Goal: Information Seeking & Learning: Learn about a topic

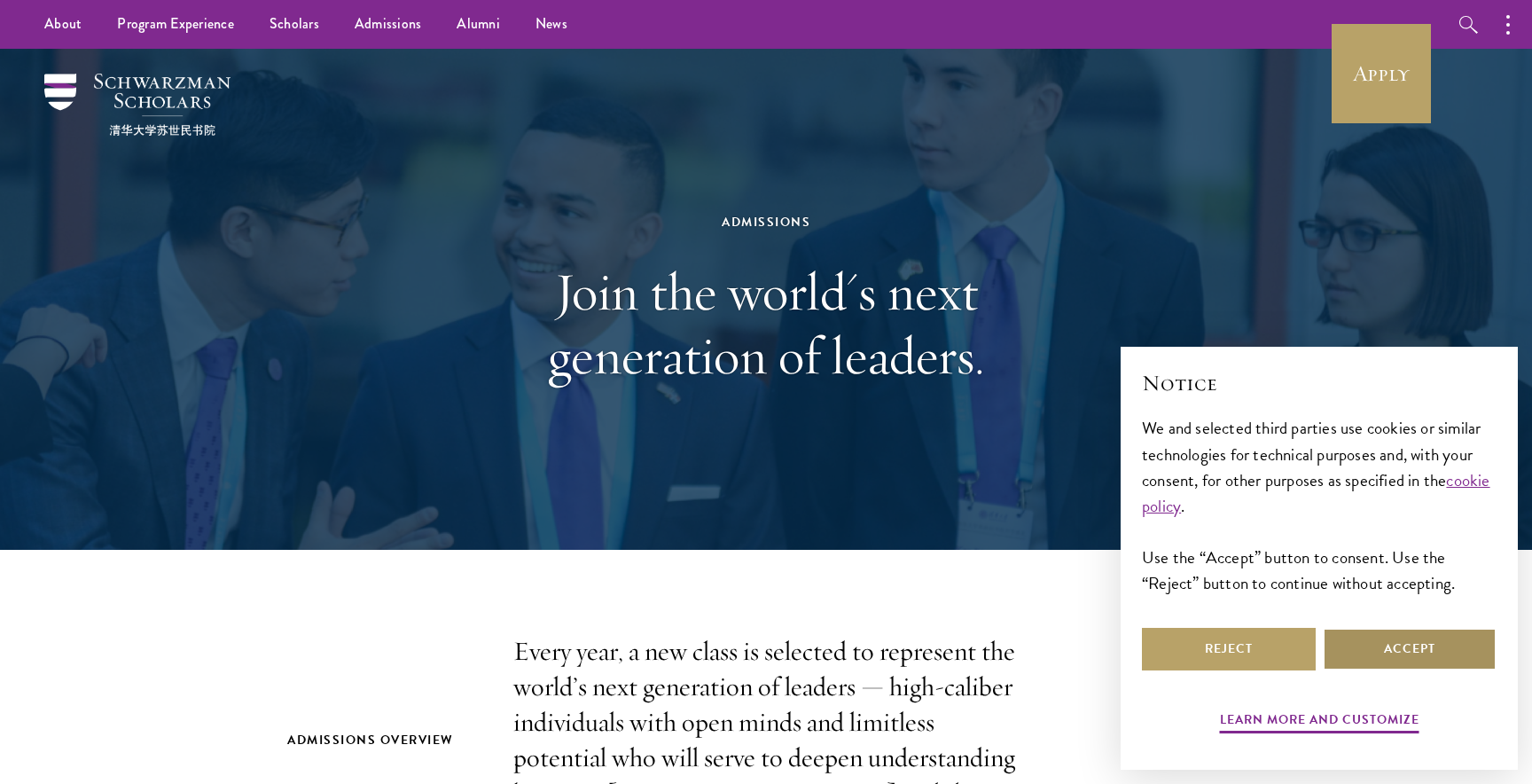
click at [1409, 656] on button "Accept" at bounding box center [1410, 649] width 174 height 43
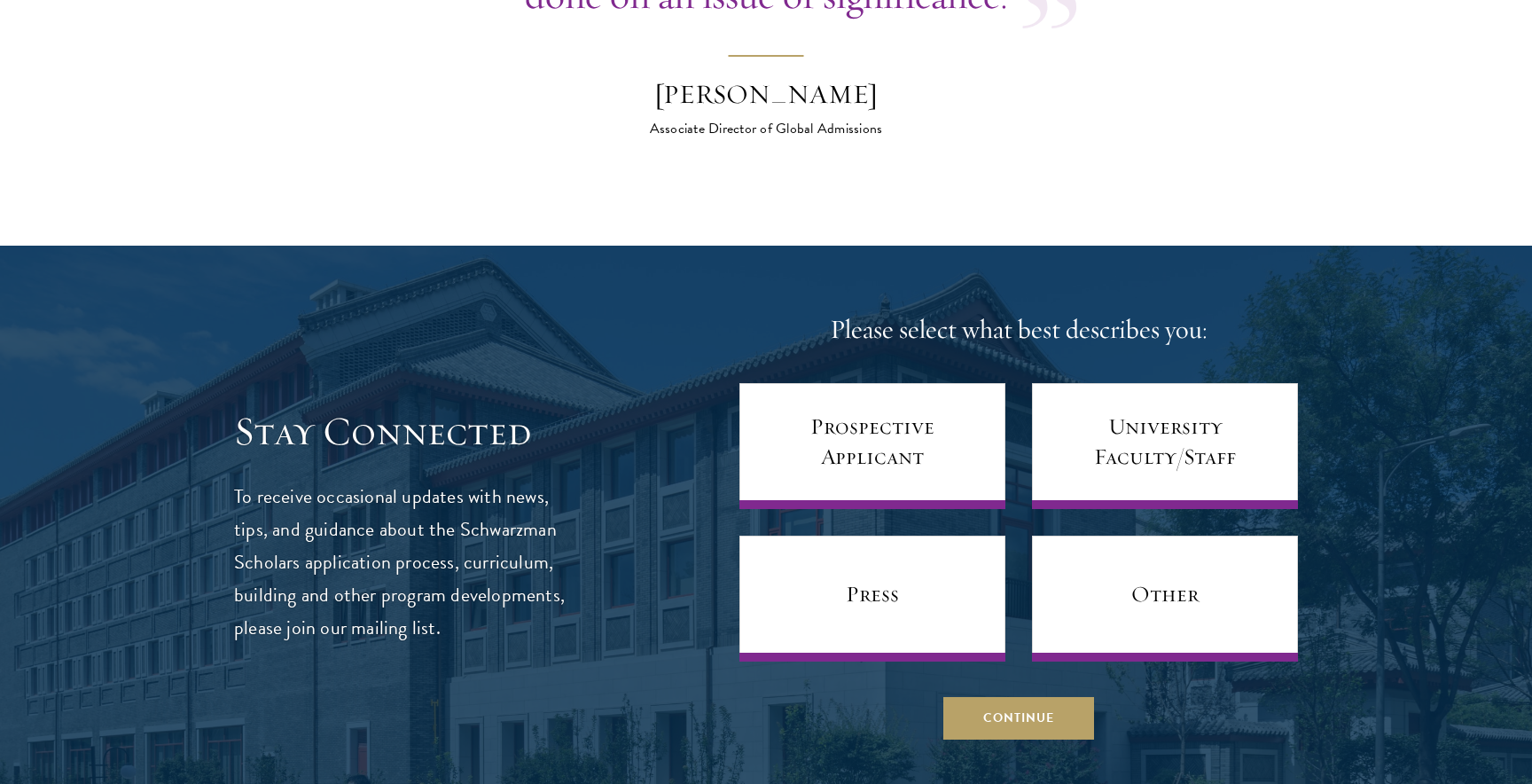
scroll to position [7269, 0]
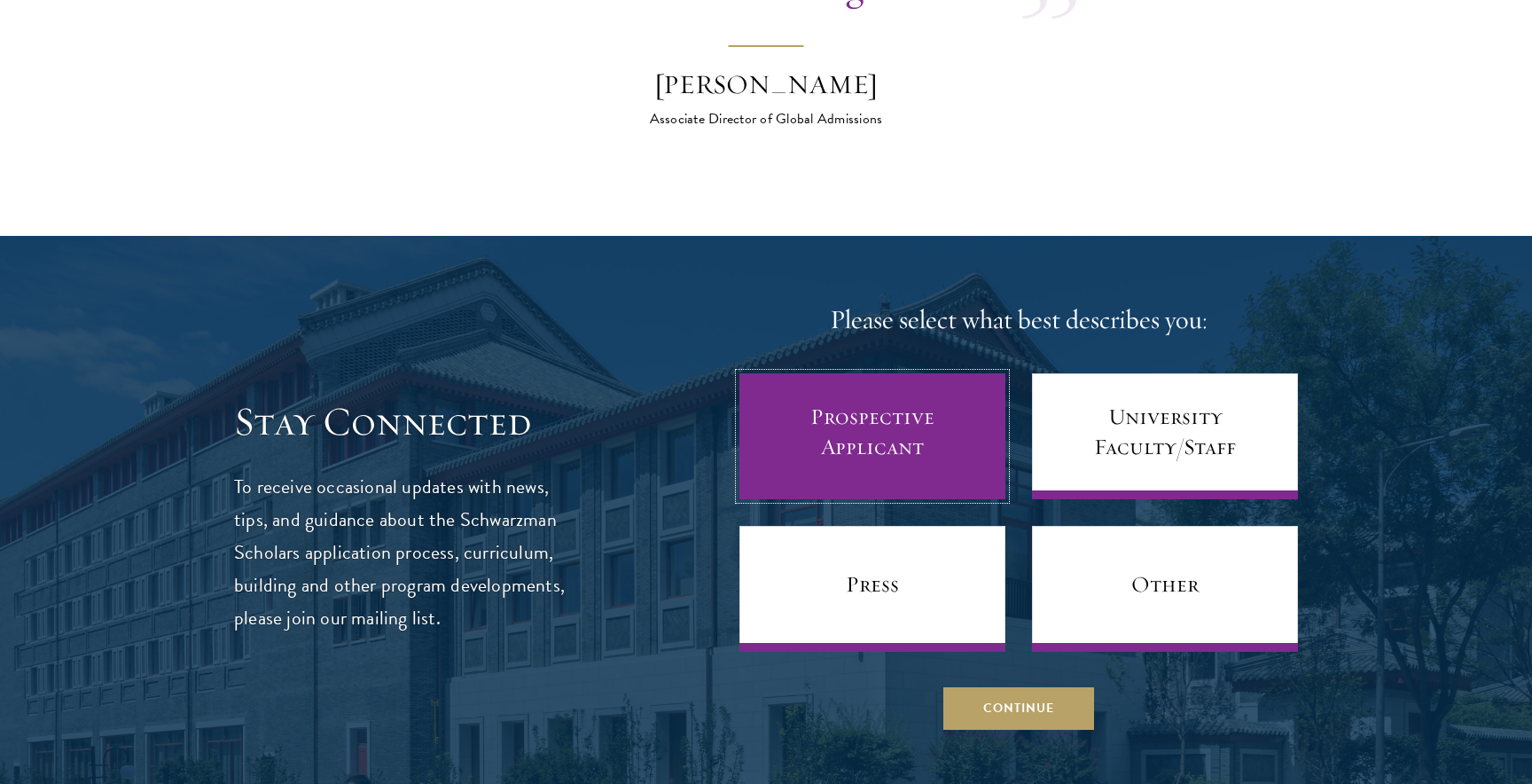
click at [892, 389] on link "Prospective Applicant" at bounding box center [872, 436] width 266 height 126
click at [836, 414] on link "Prospective Applicant" at bounding box center [872, 436] width 266 height 126
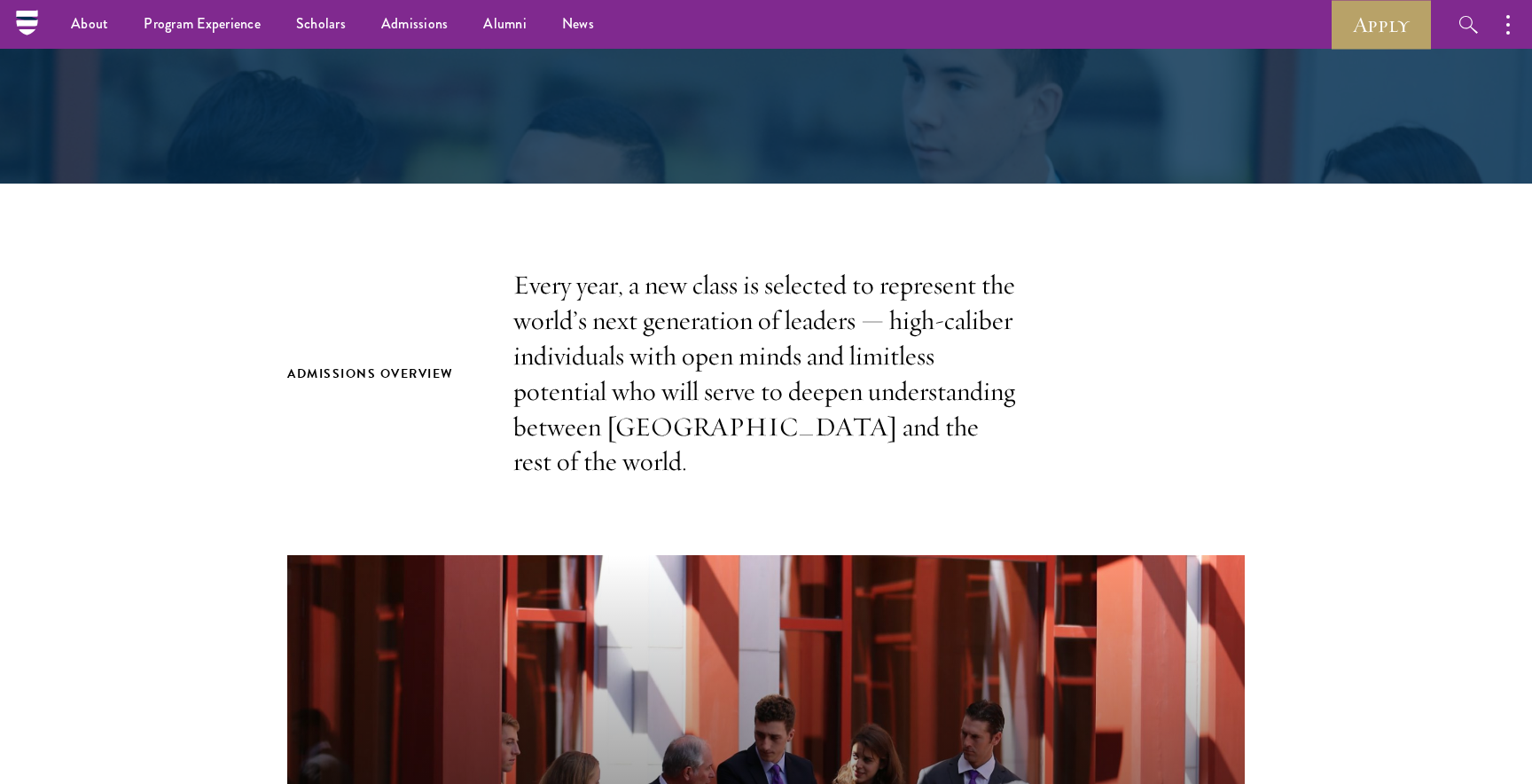
scroll to position [46, 0]
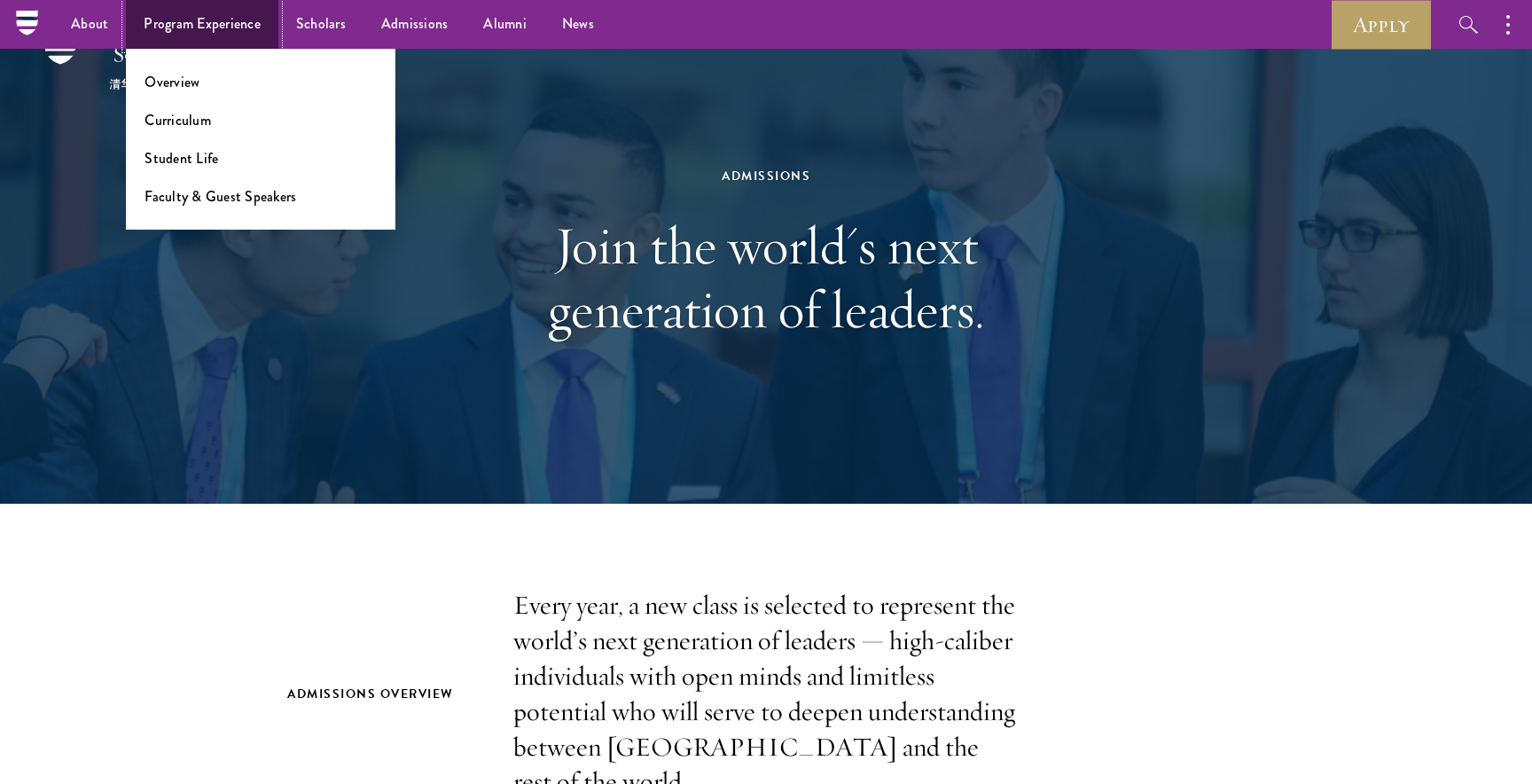
click at [201, 15] on link "Program Experience" at bounding box center [202, 24] width 152 height 49
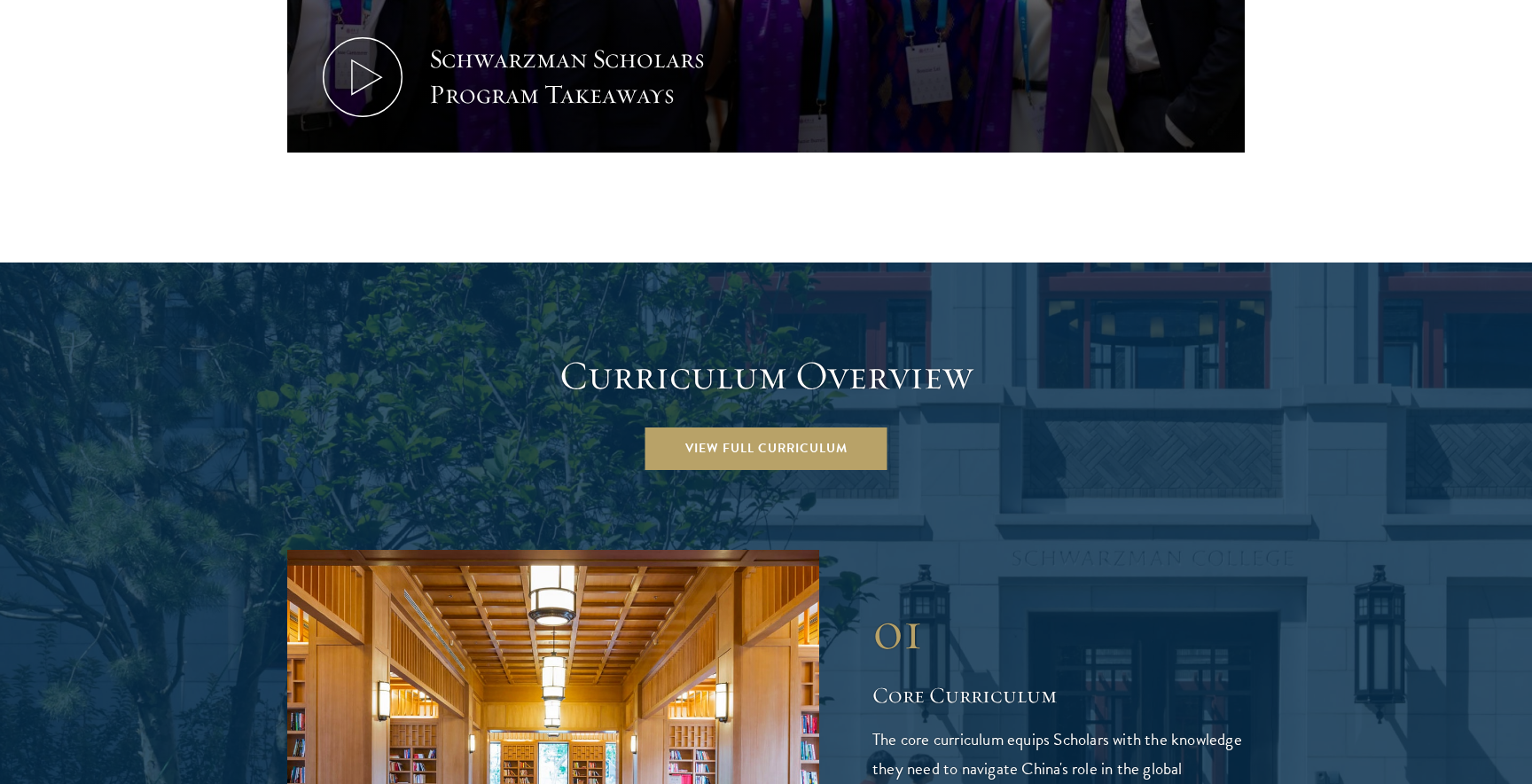
scroll to position [2310, 0]
